Goal: Information Seeking & Learning: Understand process/instructions

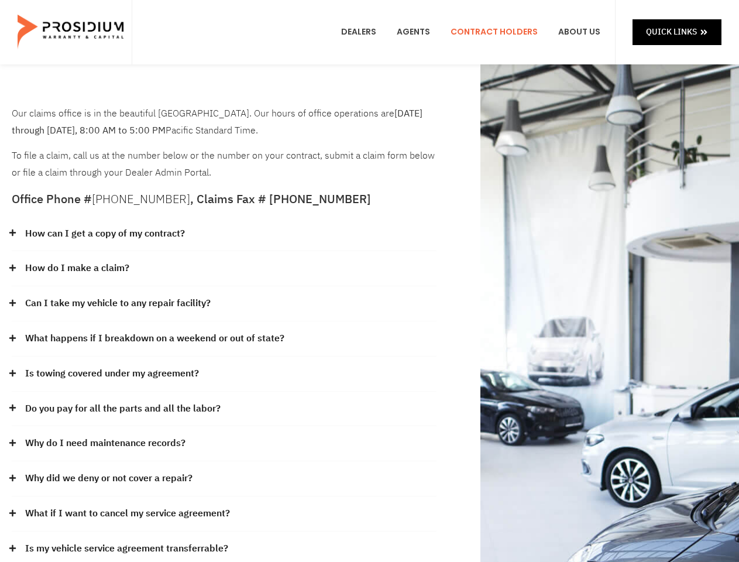
click at [369, 281] on div "How do I make a claim?" at bounding box center [224, 268] width 425 height 35
click at [224, 234] on div "How can I get a copy of my contract?" at bounding box center [224, 234] width 425 height 35
click at [104, 234] on link "How can I get a copy of my contract?" at bounding box center [105, 233] width 160 height 17
click at [224, 269] on div "How do I make a claim?" at bounding box center [224, 268] width 425 height 35
click at [77, 268] on link "How do I make a claim?" at bounding box center [77, 268] width 104 height 17
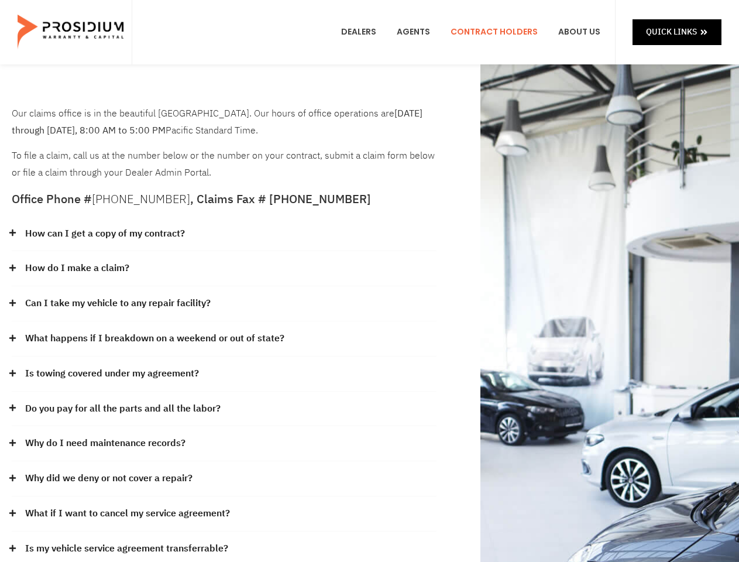
click at [224, 304] on div "Can I take my vehicle to any repair facility?" at bounding box center [224, 303] width 425 height 35
click at [118, 303] on link "Can I take my vehicle to any repair facility?" at bounding box center [118, 303] width 186 height 17
click at [224, 339] on link "What happens if I breakdown on a weekend or out of state?" at bounding box center [154, 338] width 259 height 17
click at [153, 338] on link "What happens if I breakdown on a weekend or out of state?" at bounding box center [154, 338] width 259 height 17
click at [224, 374] on div "Is towing covered under my agreement?" at bounding box center [224, 373] width 425 height 35
